Goal: Transaction & Acquisition: Subscribe to service/newsletter

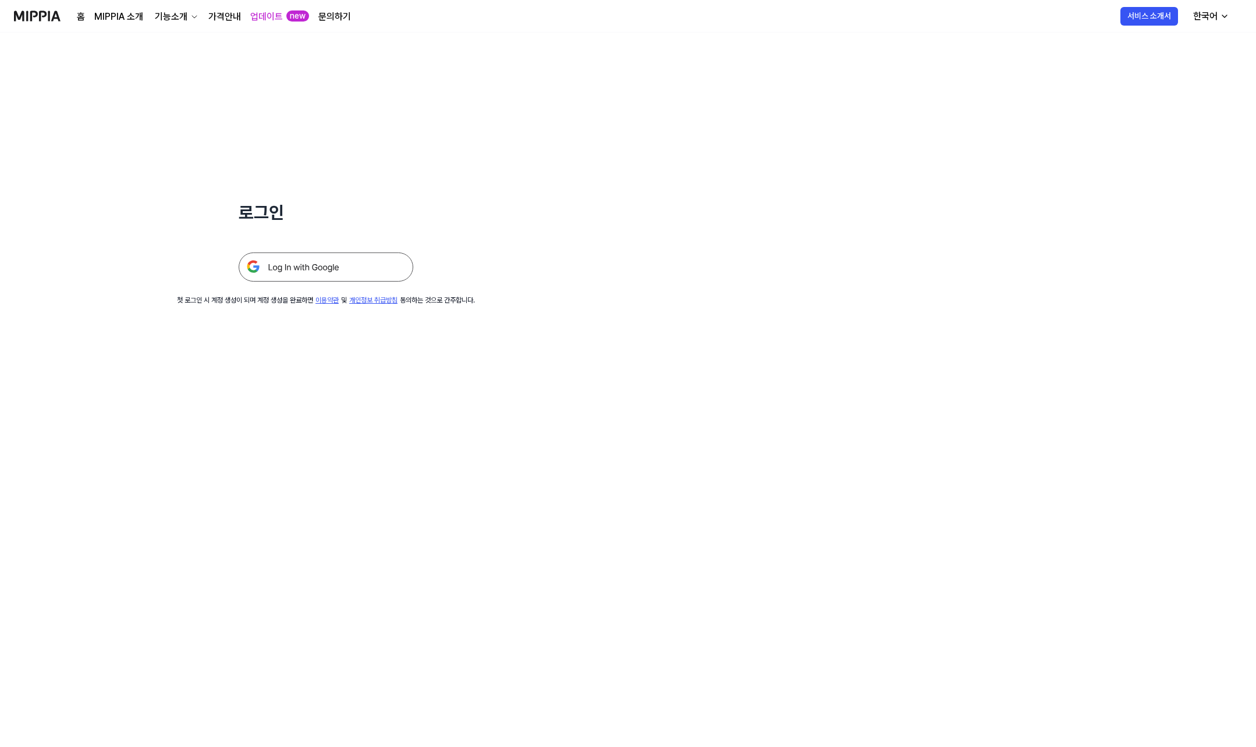
click at [371, 261] on img at bounding box center [326, 267] width 175 height 29
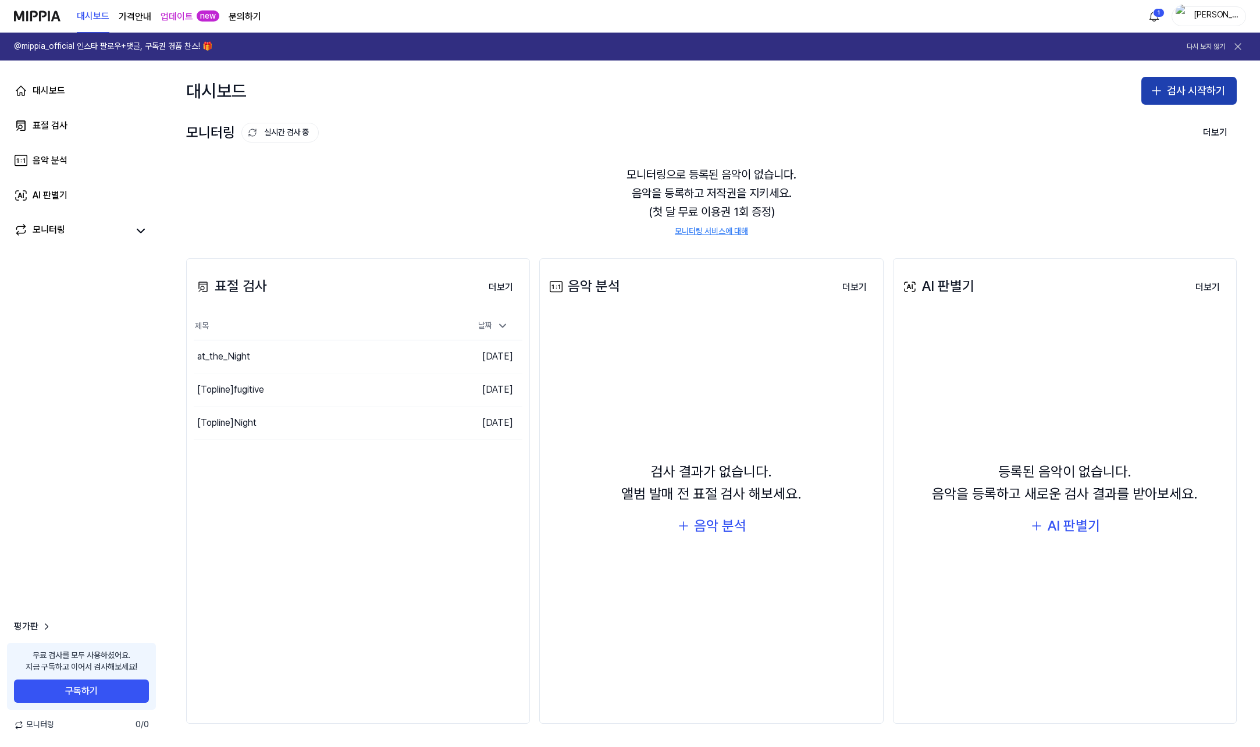
click at [1173, 93] on button "검사 시작하기" at bounding box center [1189, 91] width 95 height 28
click at [1202, 113] on button "표절 검사" at bounding box center [1167, 122] width 129 height 21
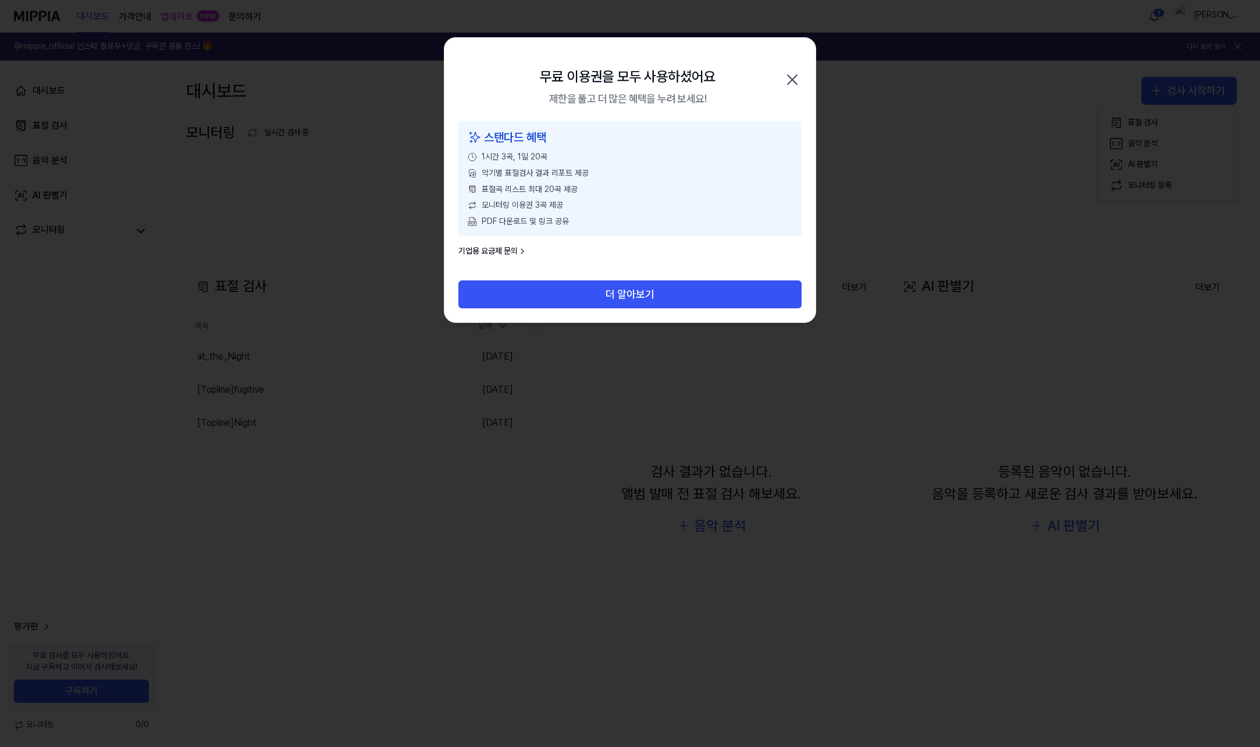
click at [790, 72] on icon "button" at bounding box center [792, 79] width 19 height 19
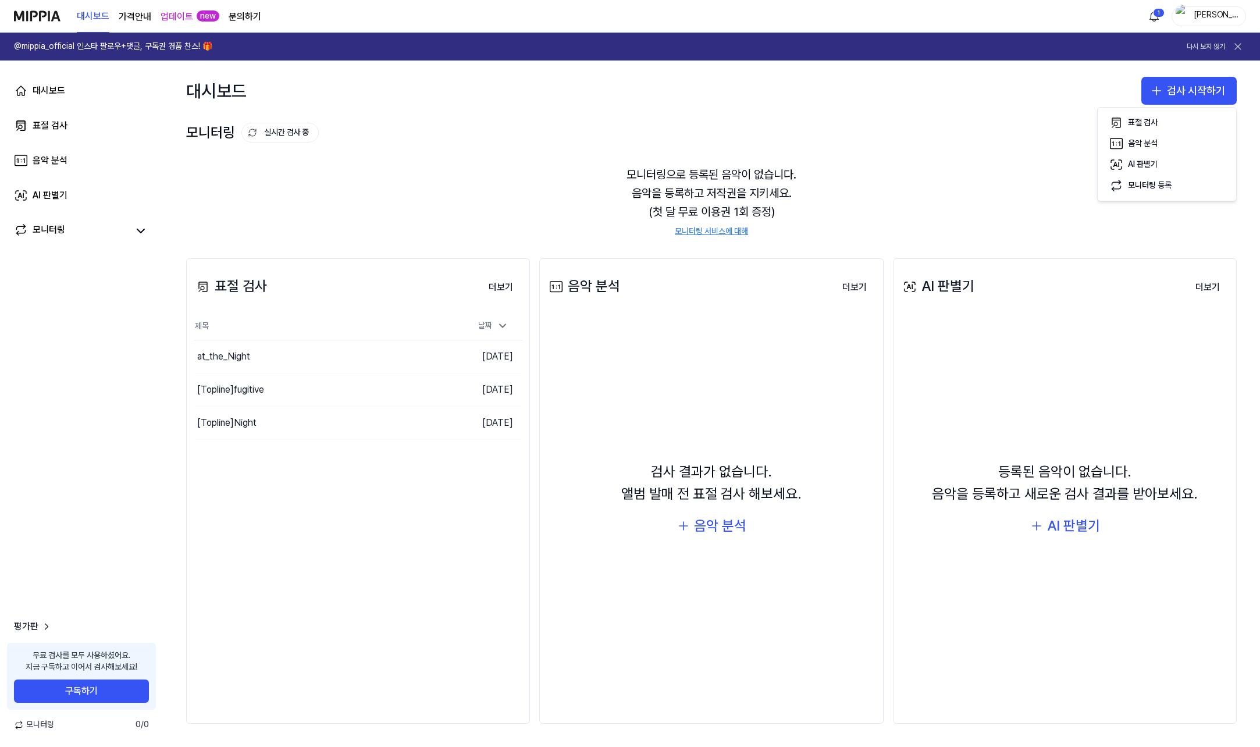
click at [824, 189] on div "모니터링으로 등록된 음악이 없습니다. 음악을 등록하고 저작권을 지키세요. (첫 달 무료 이용권 1회 증정) 모니터링 서비스에 대해" at bounding box center [711, 201] width 1051 height 100
click at [496, 290] on button "더보기" at bounding box center [501, 287] width 43 height 23
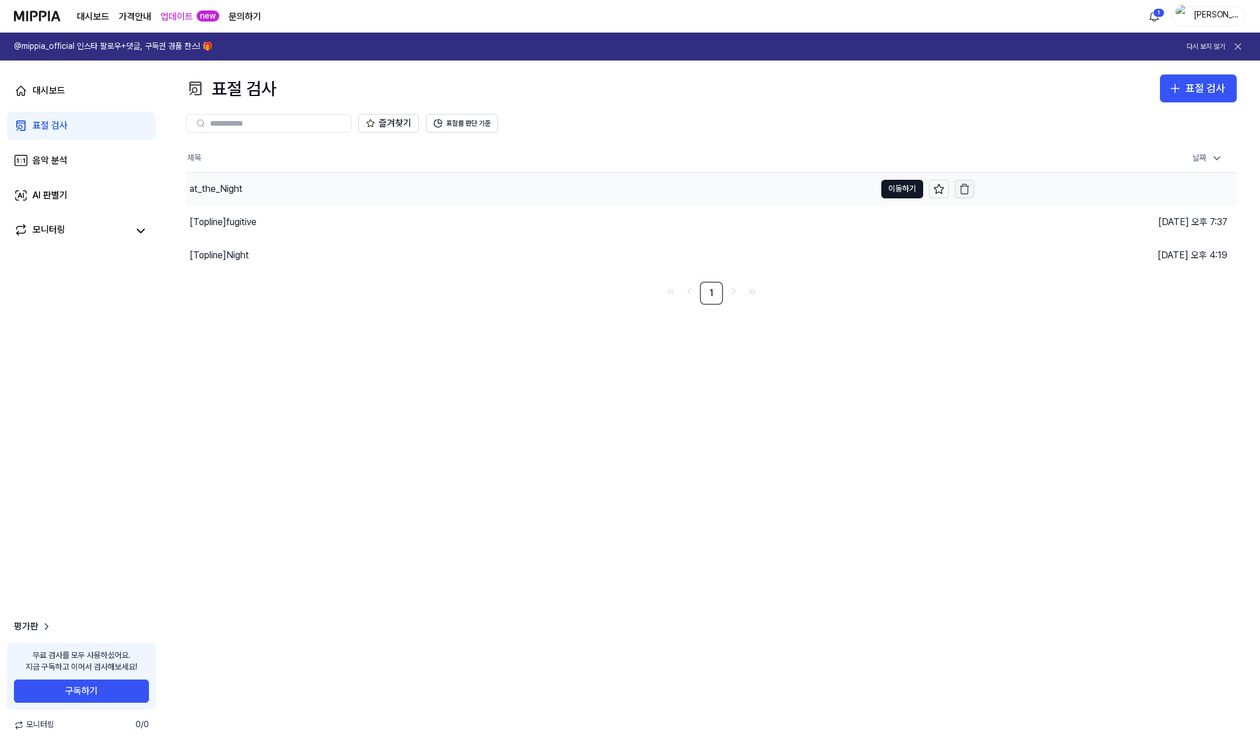
click at [964, 187] on icon "button" at bounding box center [965, 189] width 12 height 12
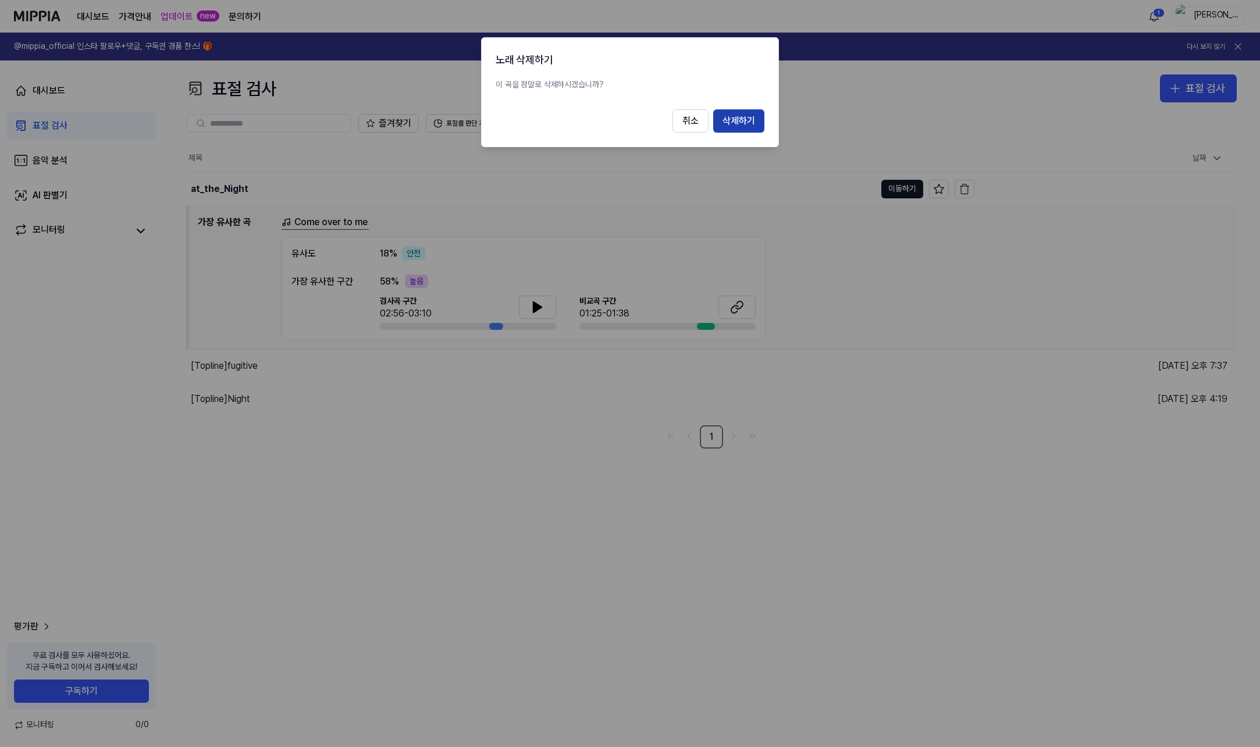
click at [738, 125] on button "삭제하기" at bounding box center [738, 120] width 51 height 23
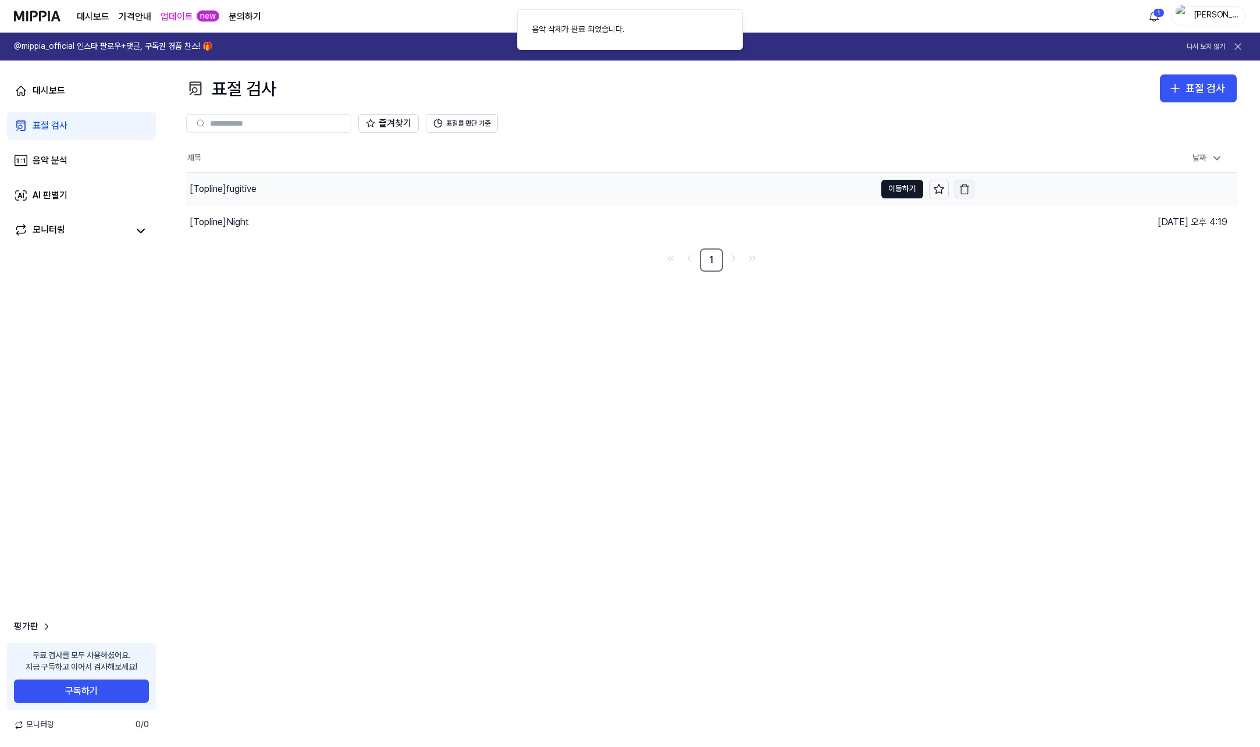
click at [967, 185] on icon "button" at bounding box center [965, 189] width 12 height 12
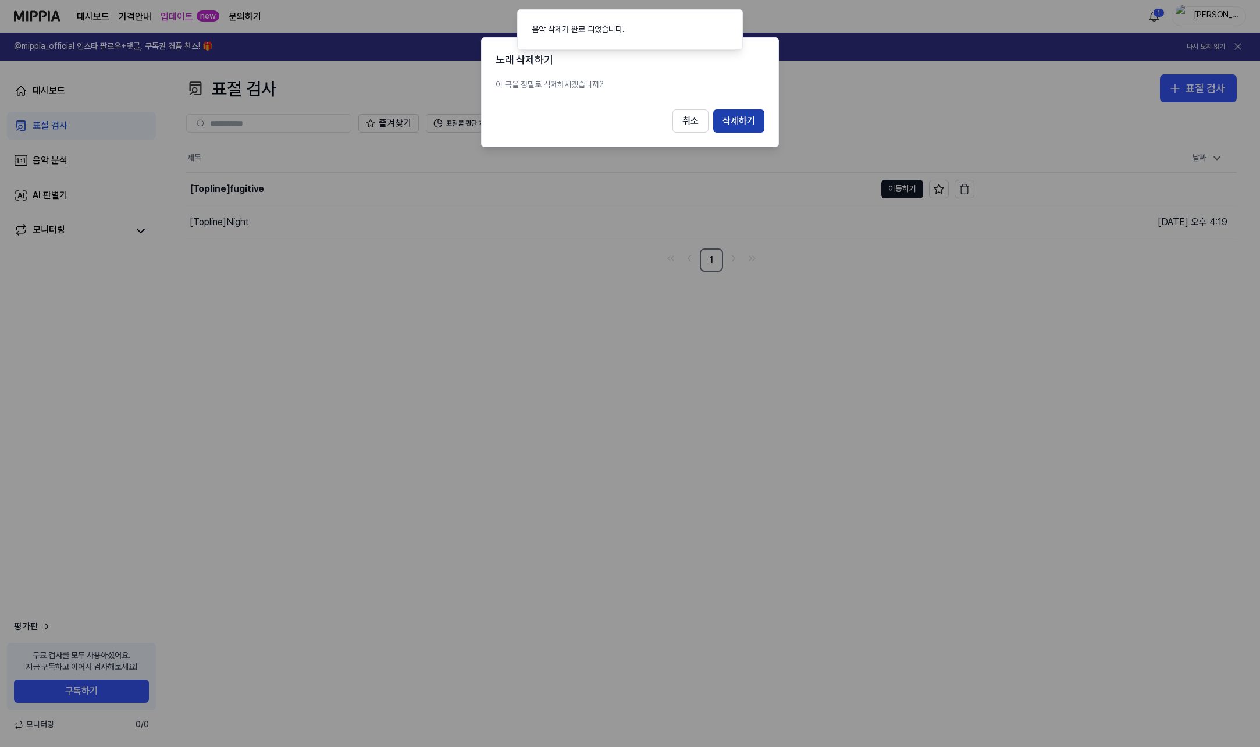
click at [755, 121] on button "삭제하기" at bounding box center [738, 120] width 51 height 23
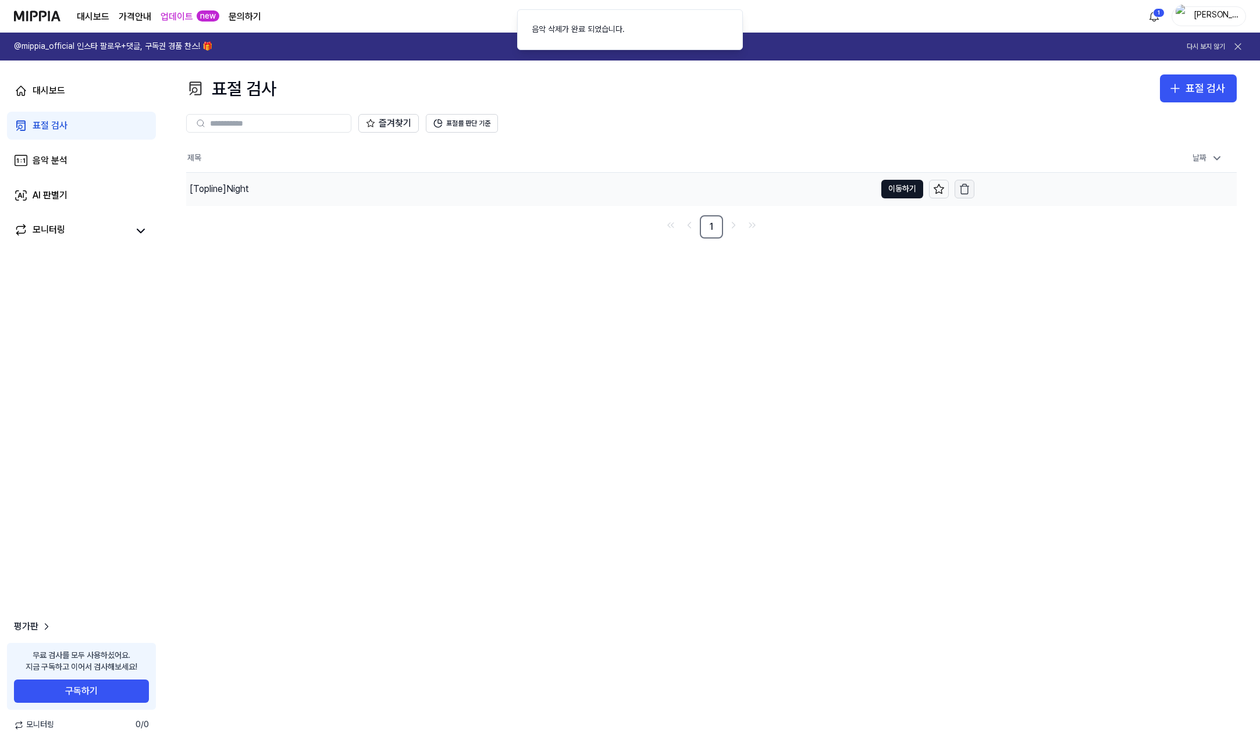
click at [968, 187] on icon "button" at bounding box center [965, 189] width 12 height 12
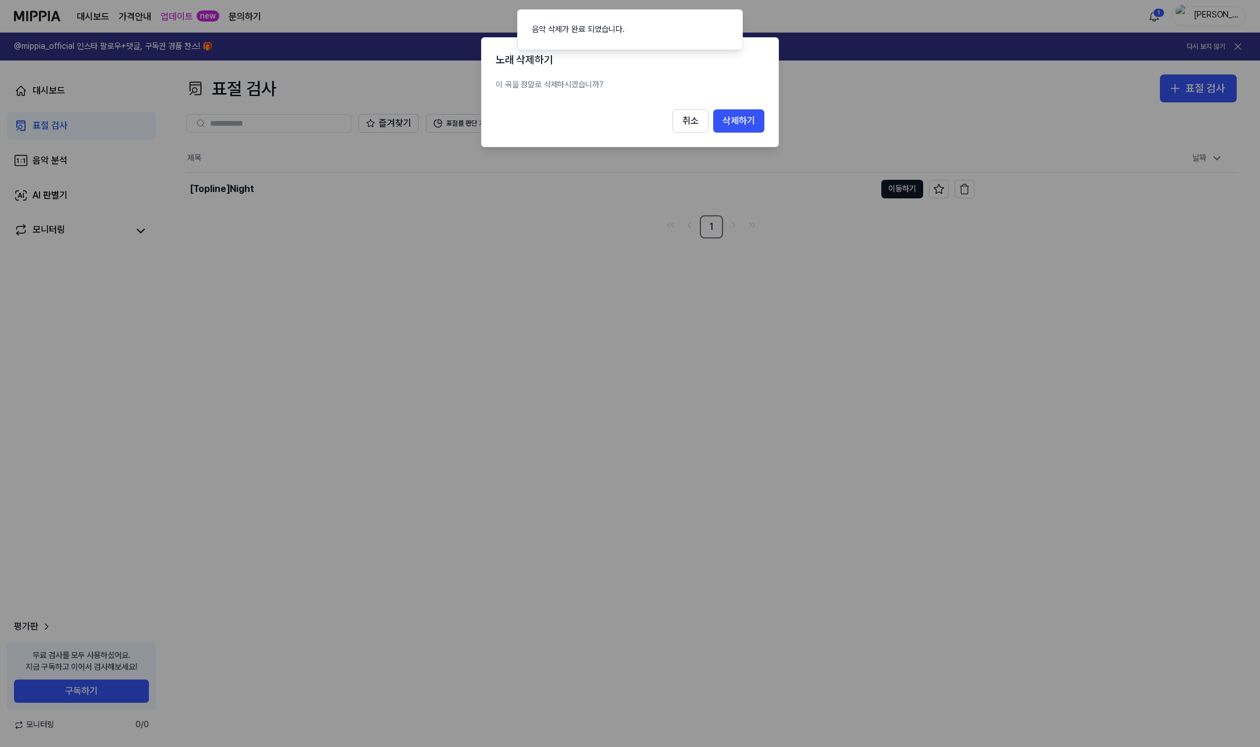
click at [751, 117] on button "삭제하기" at bounding box center [738, 120] width 51 height 23
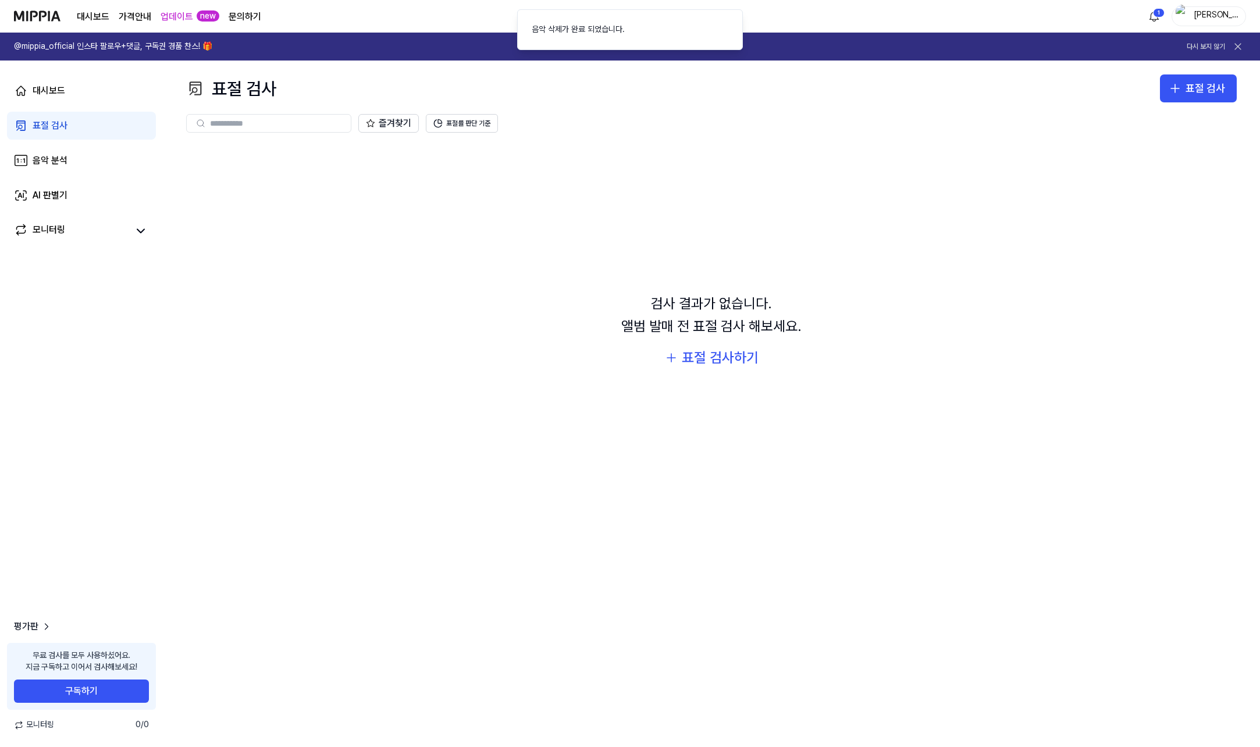
click at [235, 86] on div "표절 검사" at bounding box center [231, 88] width 90 height 28
click at [93, 130] on link "표절 검사" at bounding box center [81, 126] width 149 height 28
click at [1180, 102] on div "즐겨찾기 표절률 판단 기준" at bounding box center [711, 123] width 1051 height 42
click at [1184, 95] on button "표절 검사" at bounding box center [1198, 88] width 77 height 28
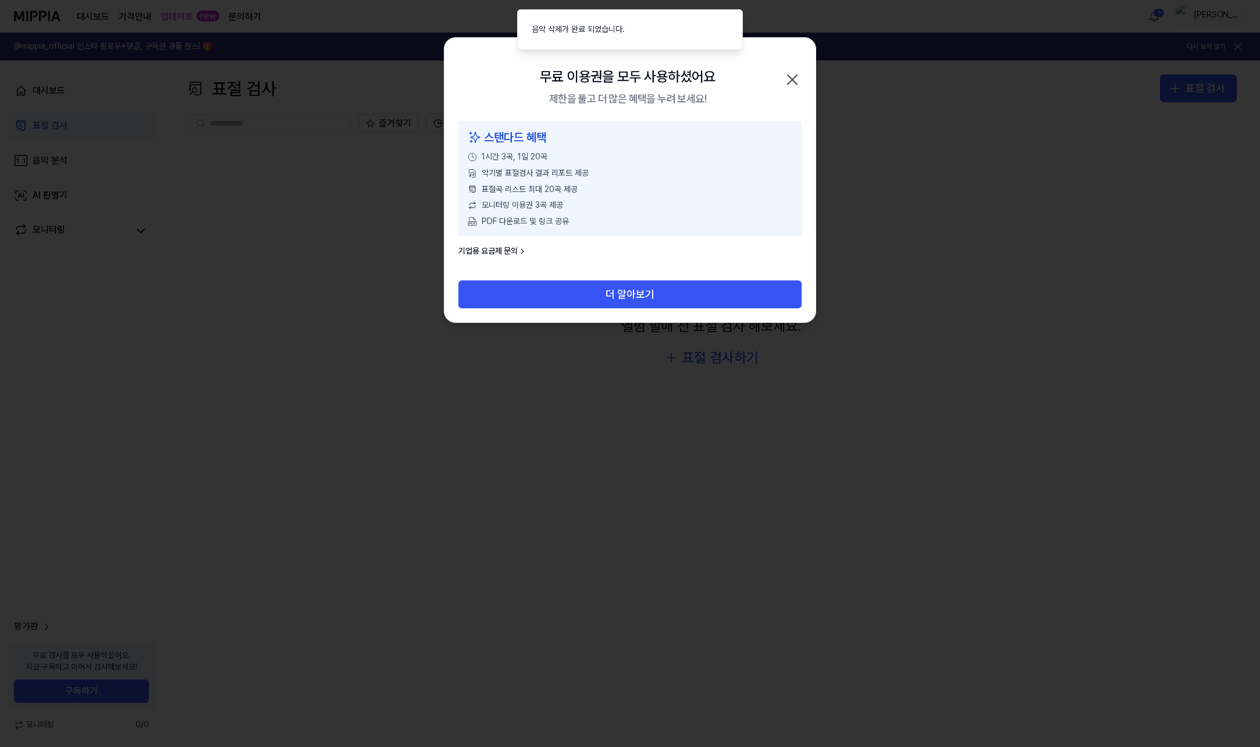
click at [790, 80] on icon "button" at bounding box center [792, 79] width 19 height 19
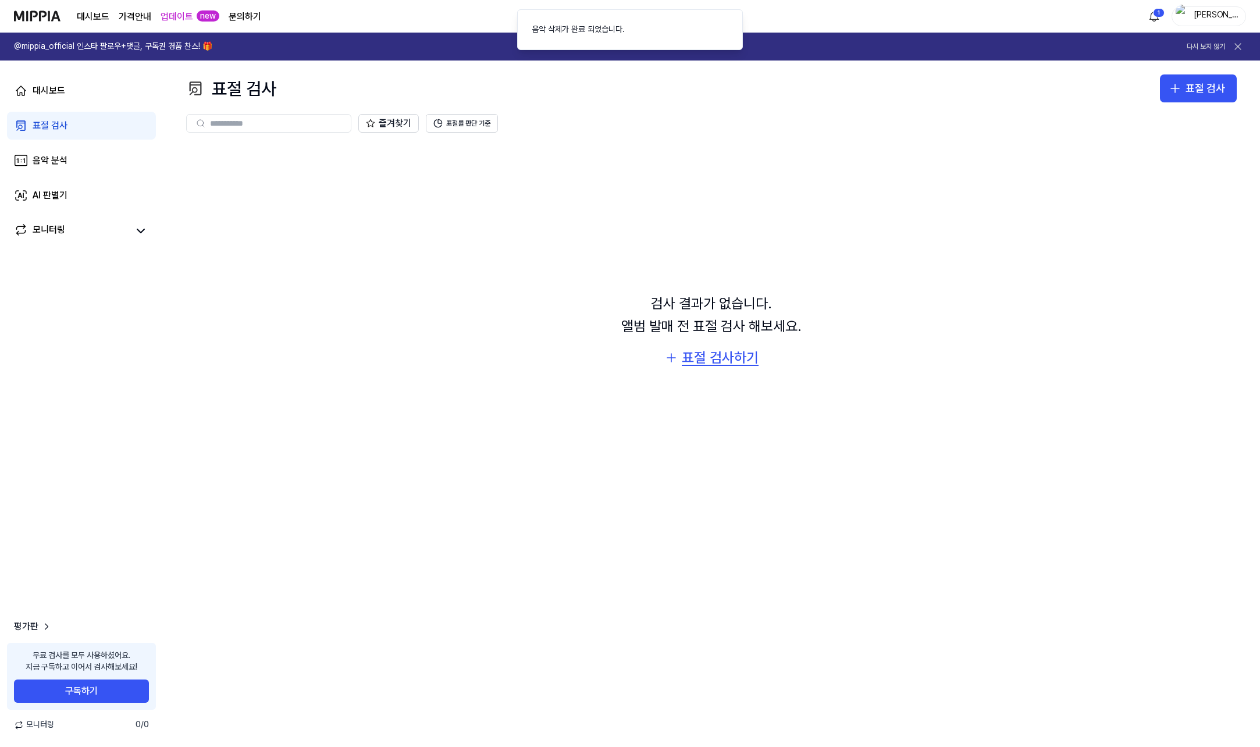
click at [748, 361] on div "표절 검사하기" at bounding box center [720, 358] width 77 height 22
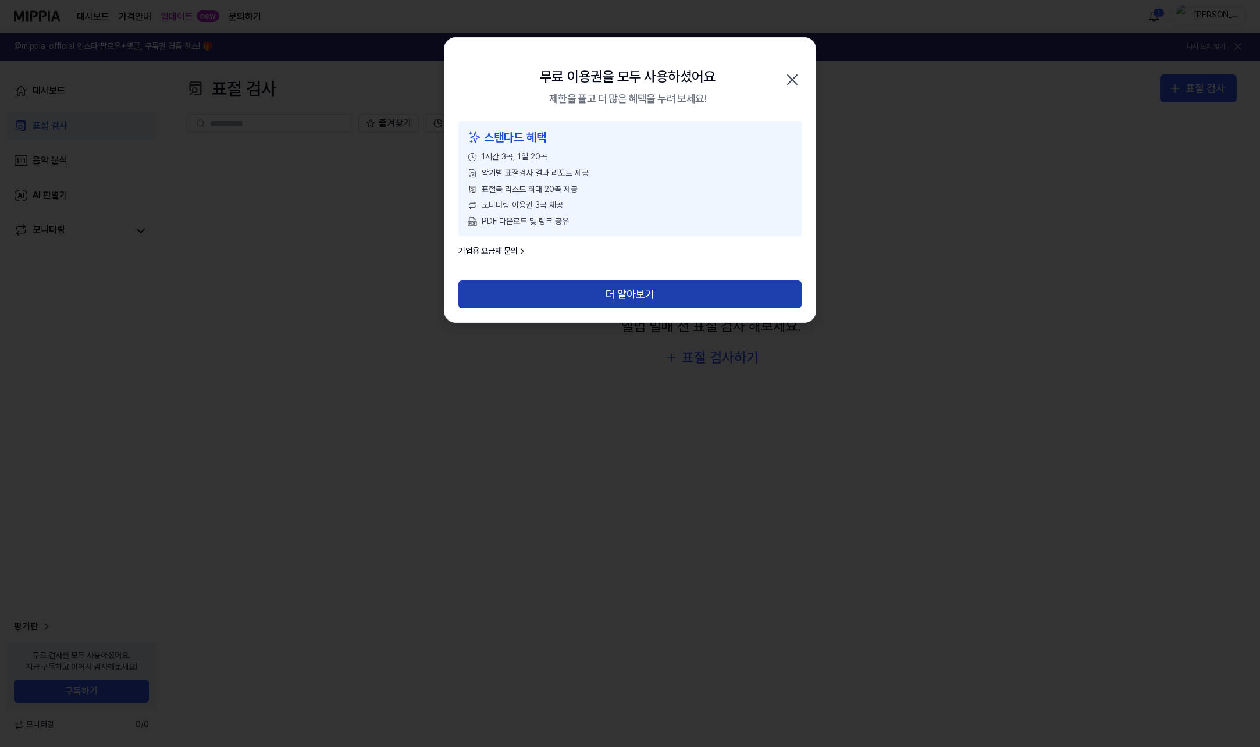
click at [725, 307] on button "더 알아보기" at bounding box center [630, 294] width 343 height 28
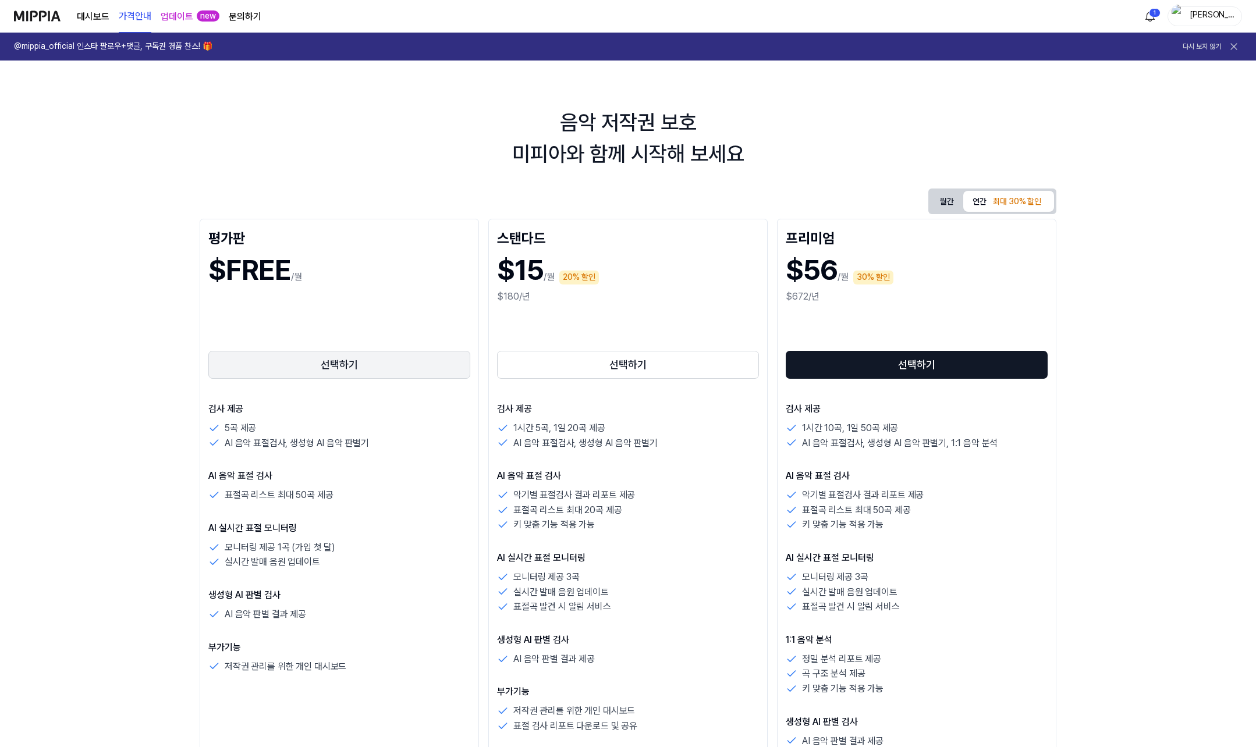
scroll to position [58, 0]
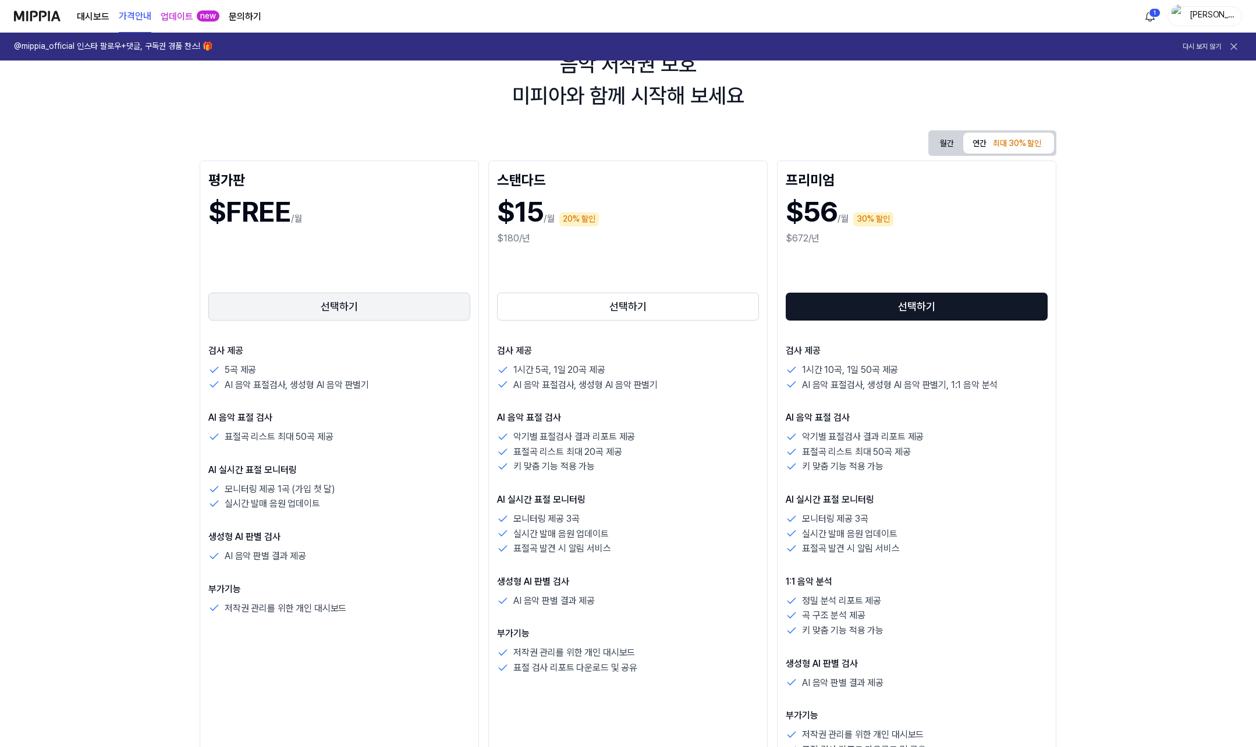
click at [417, 306] on button "선택하기" at bounding box center [339, 307] width 262 height 28
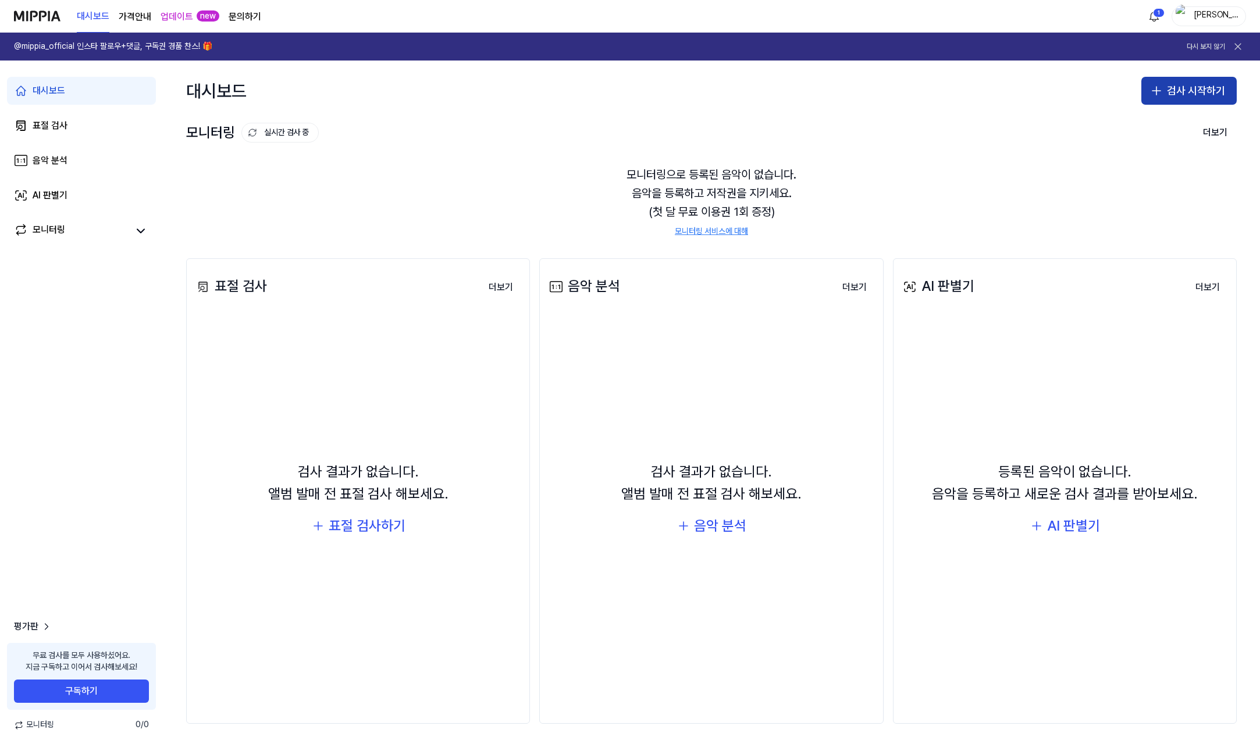
click at [1202, 94] on button "검사 시작하기" at bounding box center [1189, 91] width 95 height 28
click at [1149, 116] on button "표절 검사" at bounding box center [1167, 122] width 129 height 21
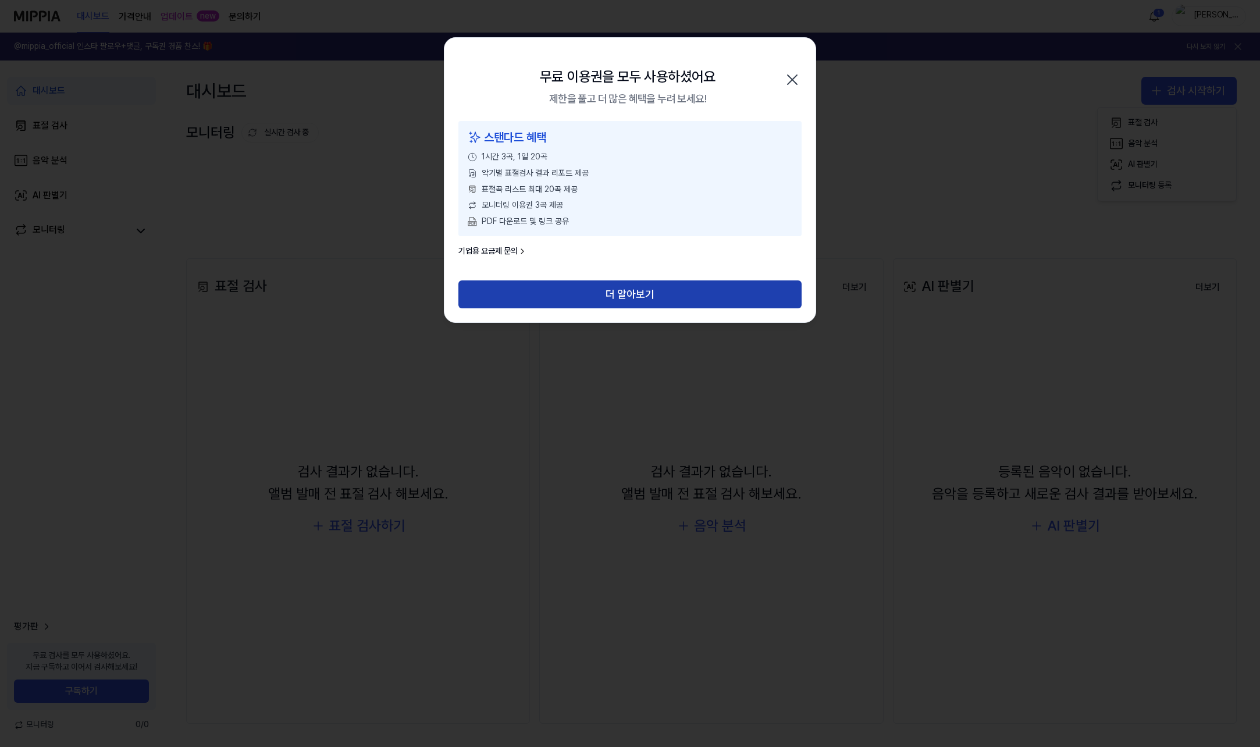
click at [598, 301] on button "더 알아보기" at bounding box center [630, 294] width 343 height 28
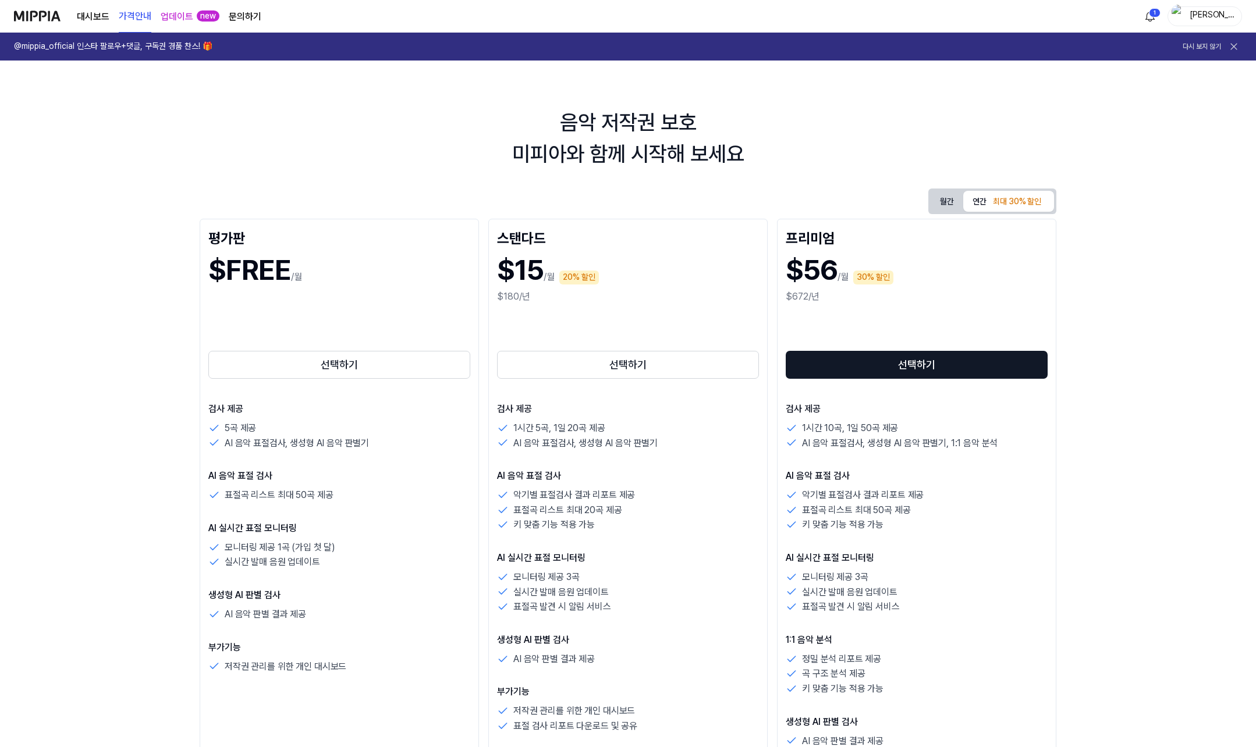
scroll to position [58, 0]
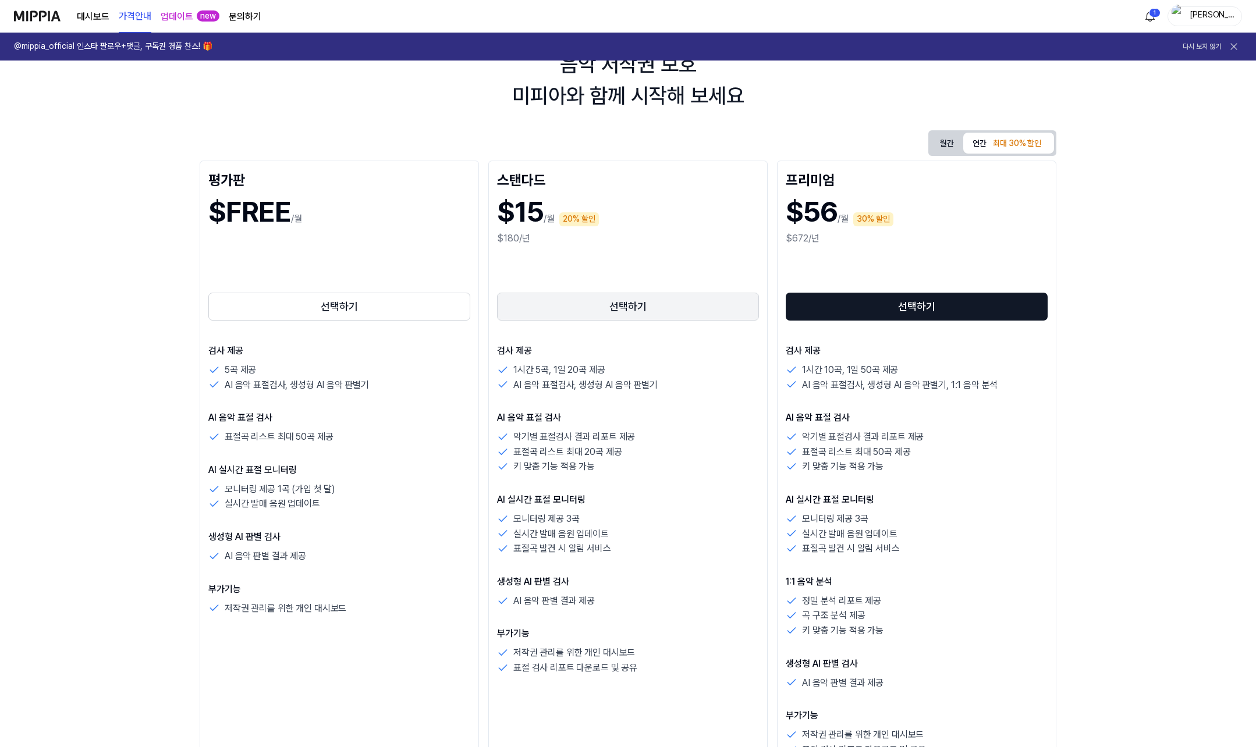
click at [544, 300] on button "선택하기" at bounding box center [628, 307] width 262 height 28
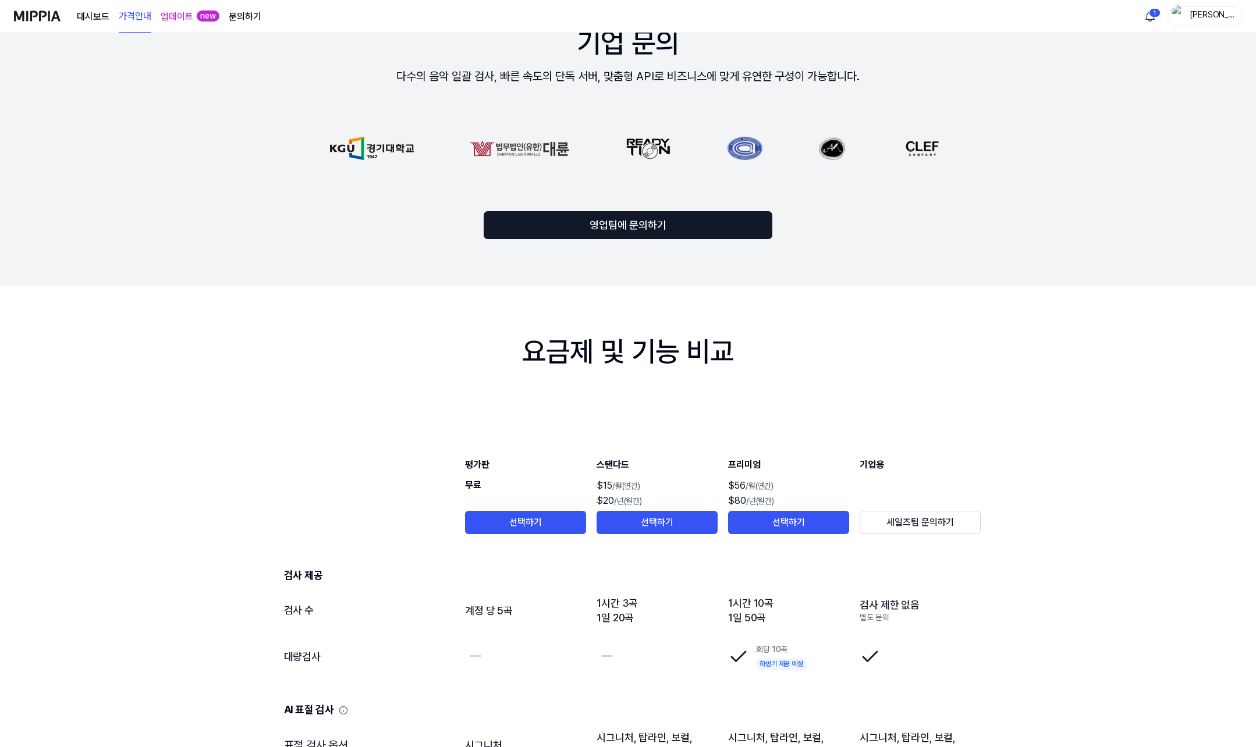
scroll to position [1047, 0]
